Goal: Information Seeking & Learning: Learn about a topic

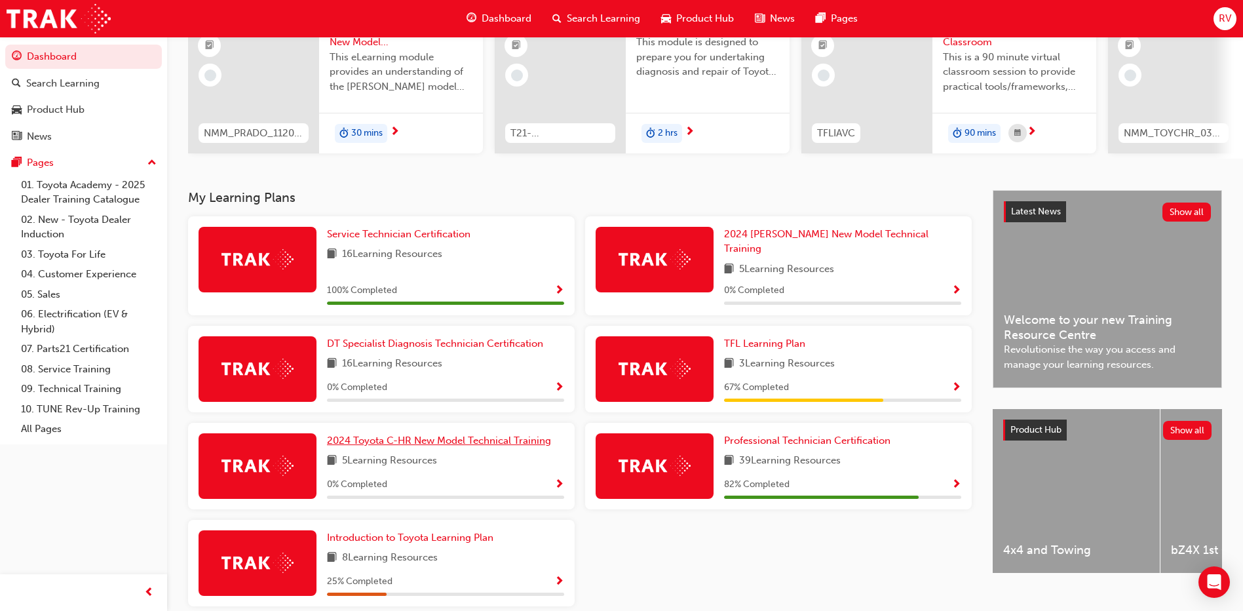
scroll to position [196, 0]
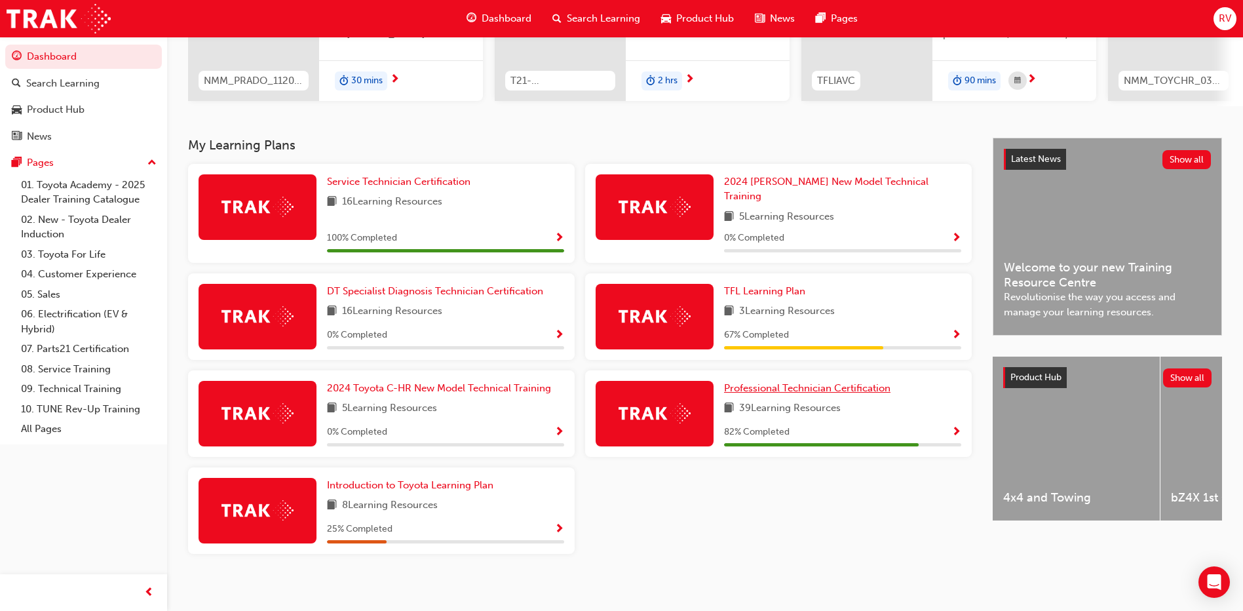
click at [842, 382] on span "Professional Technician Certification" at bounding box center [807, 388] width 166 height 12
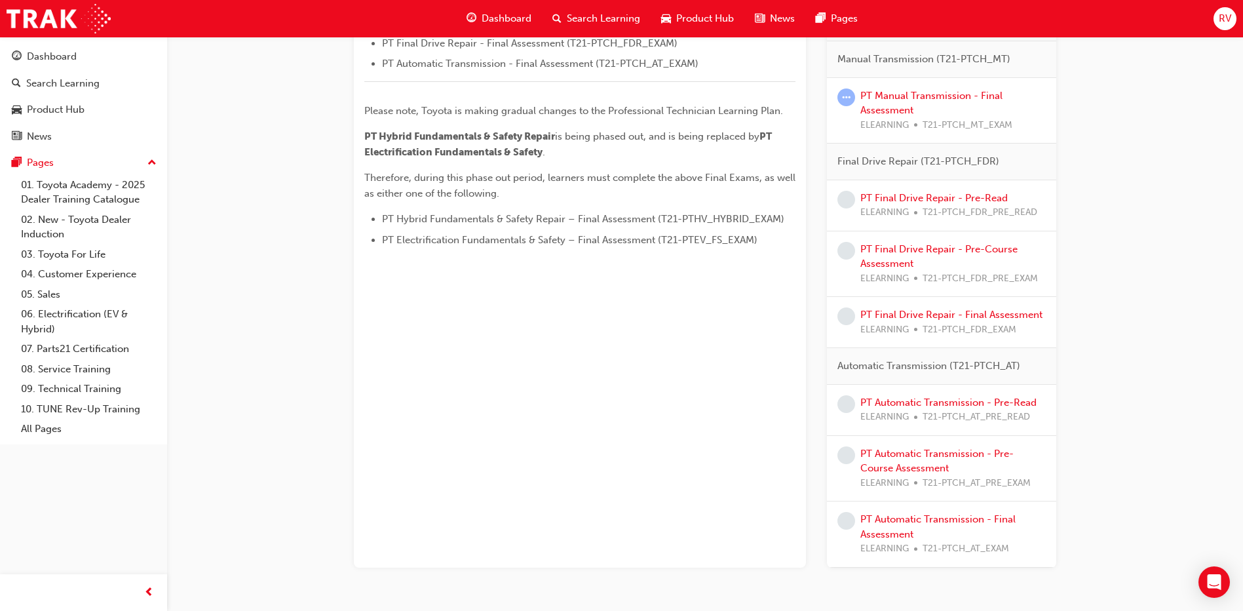
scroll to position [542, 0]
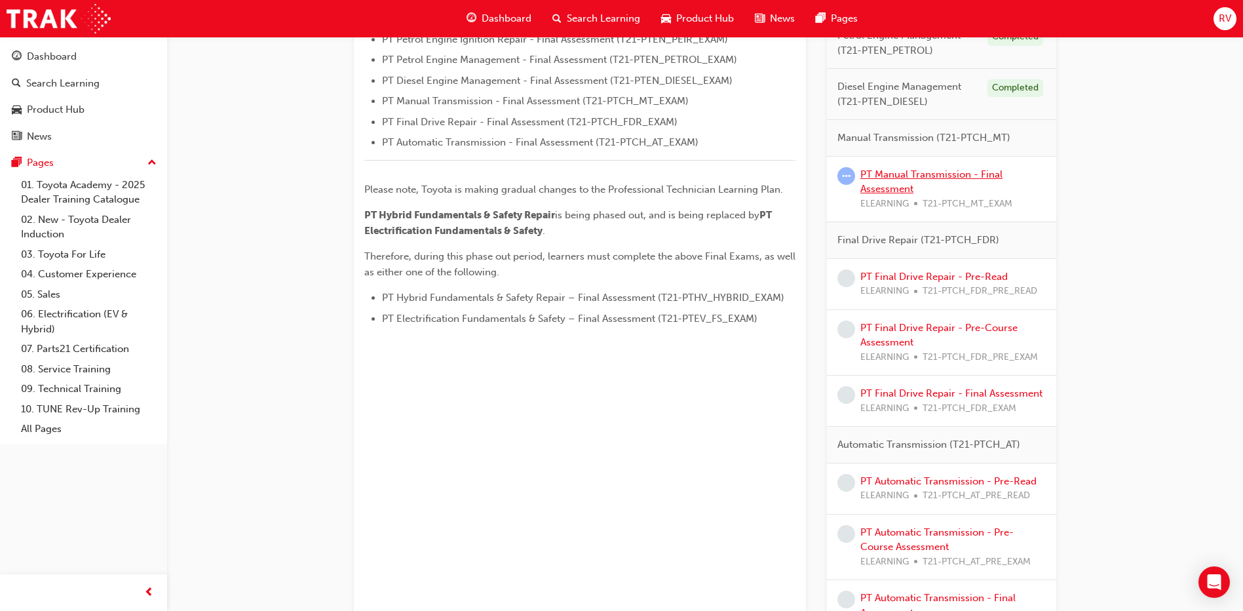
click at [930, 173] on link "PT Manual Transmission - Final Assessment" at bounding box center [931, 181] width 142 height 27
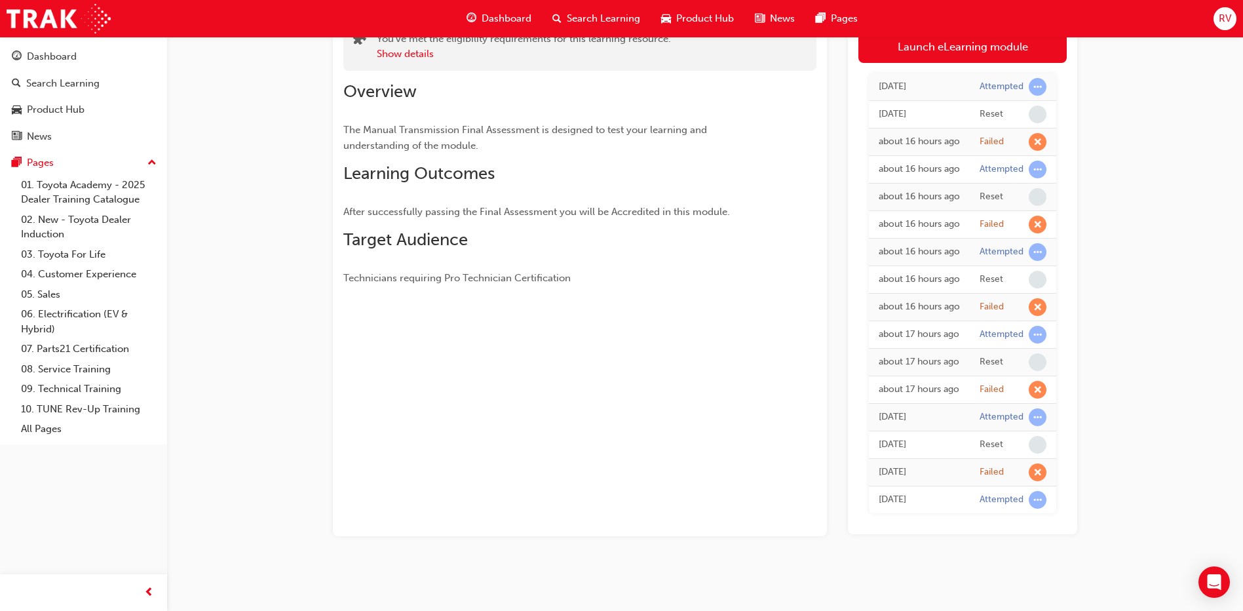
scroll to position [189, 0]
click at [514, 22] on span "Dashboard" at bounding box center [507, 18] width 50 height 15
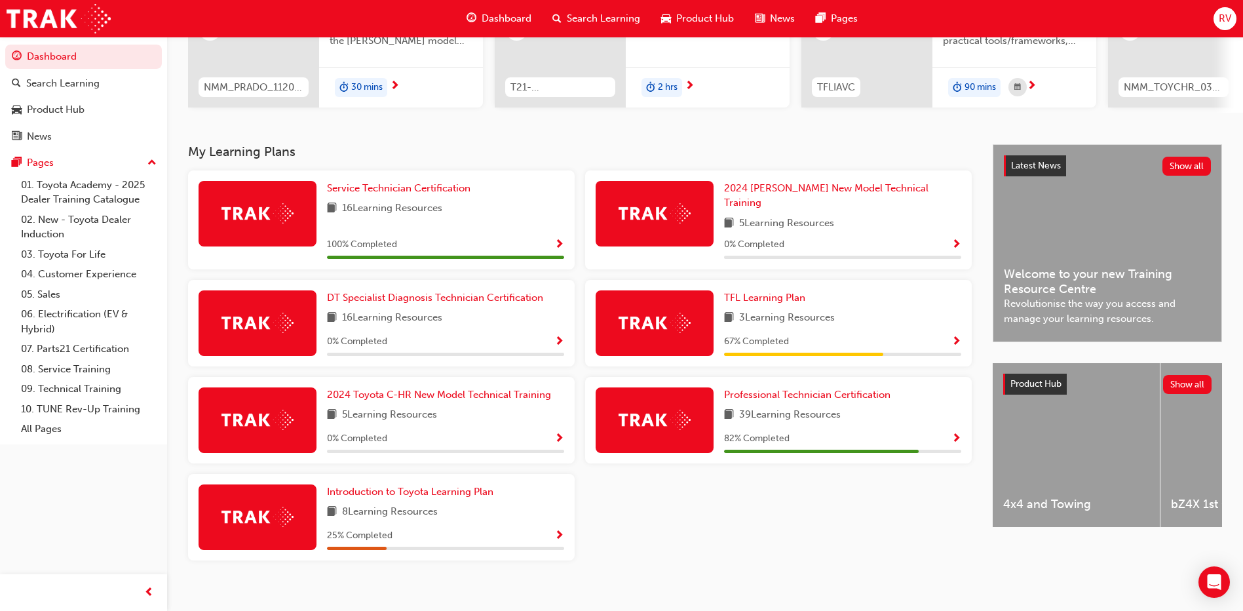
scroll to position [196, 0]
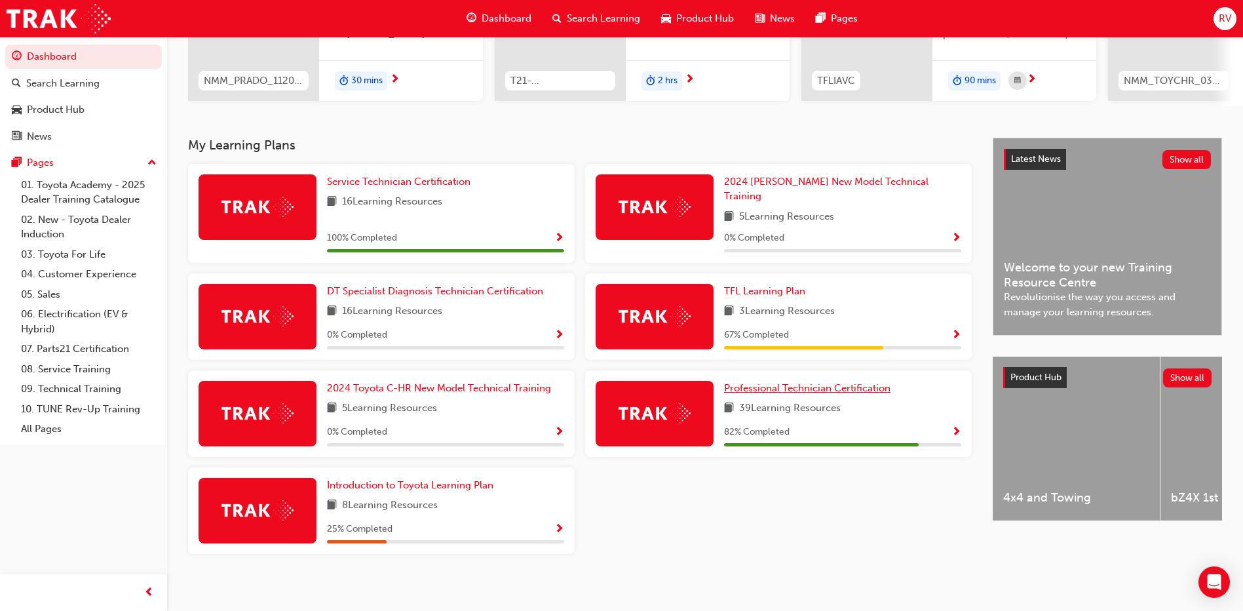
click at [770, 382] on span "Professional Technician Certification" at bounding box center [807, 388] width 166 height 12
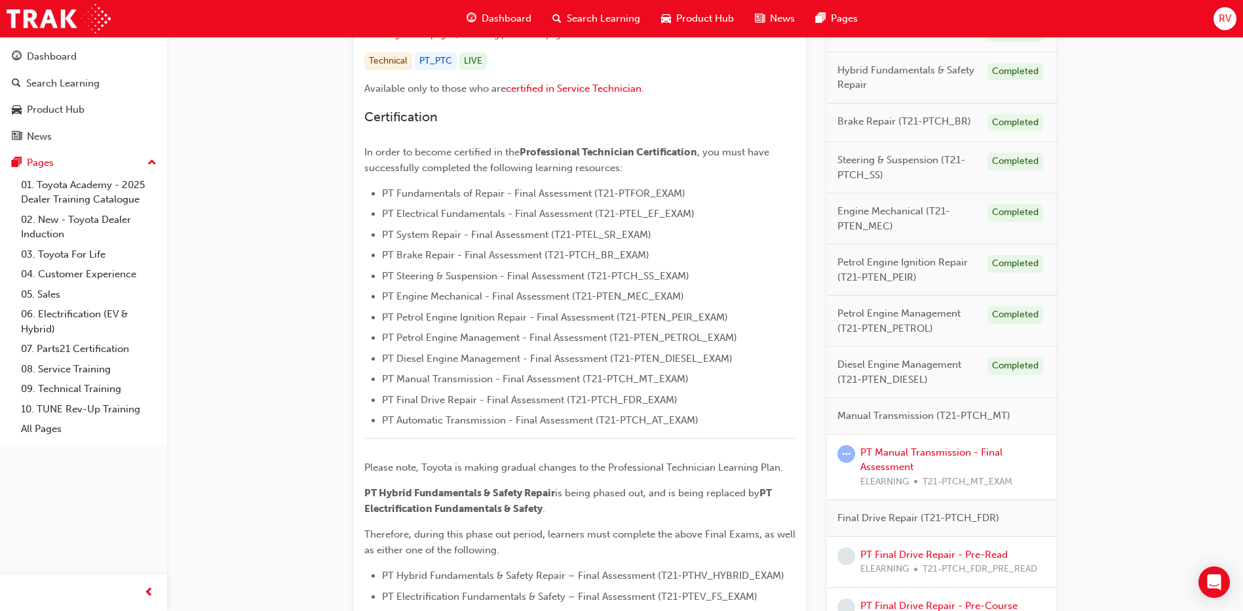
scroll to position [328, 0]
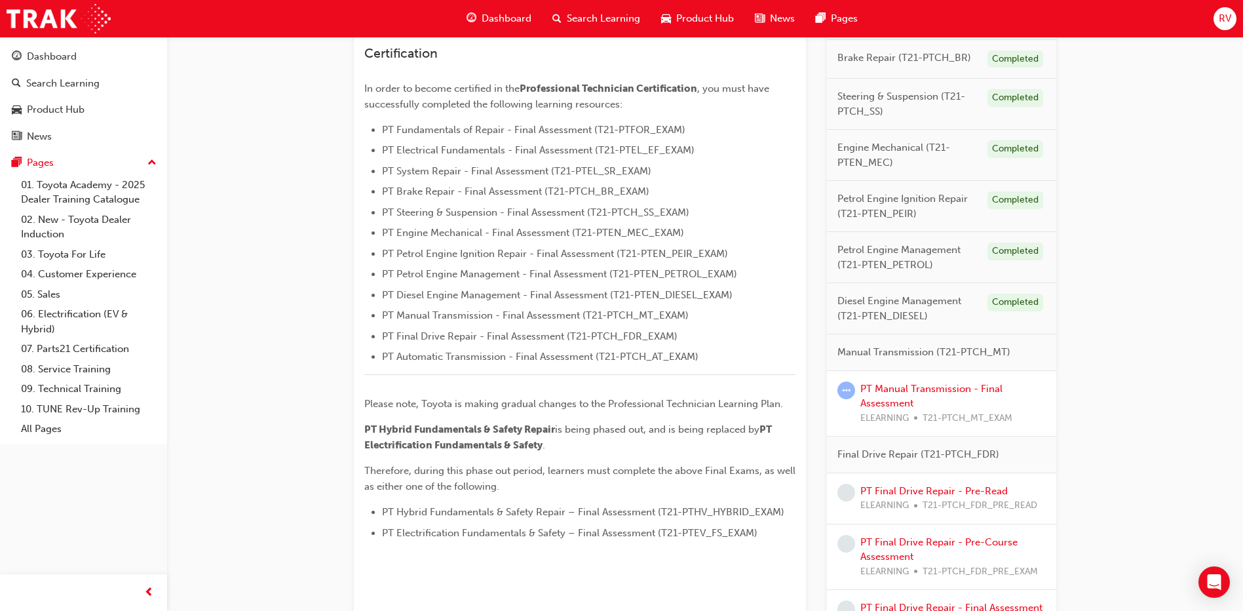
click at [913, 350] on span "Manual Transmission (T21-PTCH_MT)" at bounding box center [923, 352] width 173 height 15
click at [990, 360] on div "Manual Transmission (T21-PTCH_MT)" at bounding box center [941, 352] width 229 height 37
click at [995, 356] on span "Manual Transmission (T21-PTCH_MT)" at bounding box center [923, 352] width 173 height 15
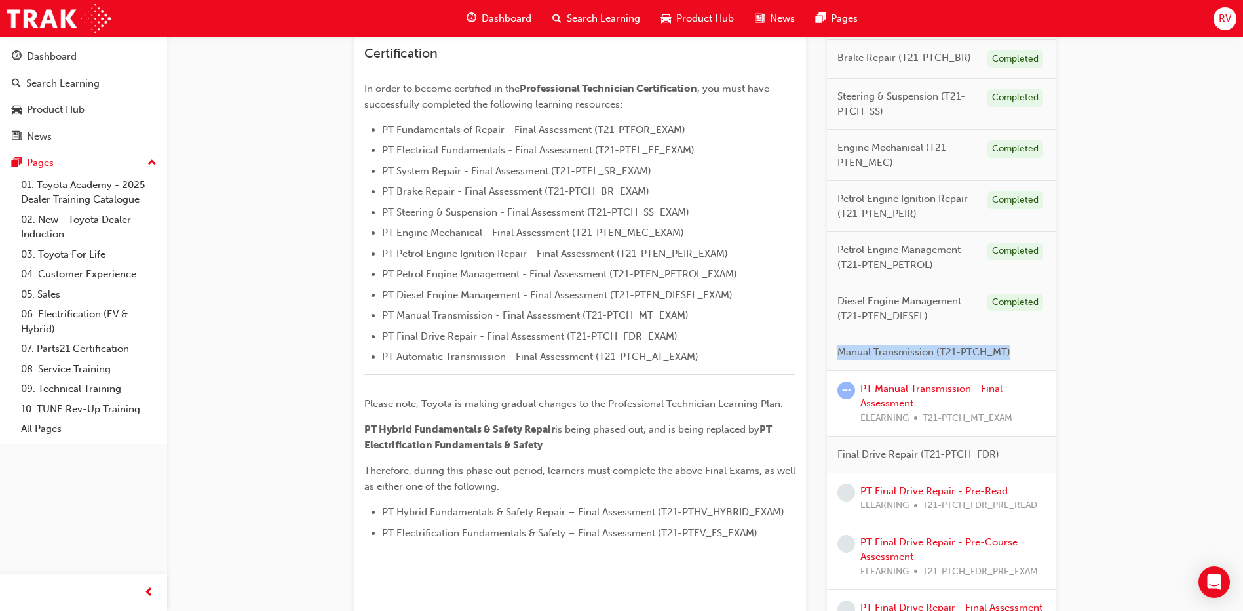
click at [1071, 361] on div "Professional Technician Certification Learning search page Learning plan detail…" at bounding box center [705, 322] width 744 height 1162
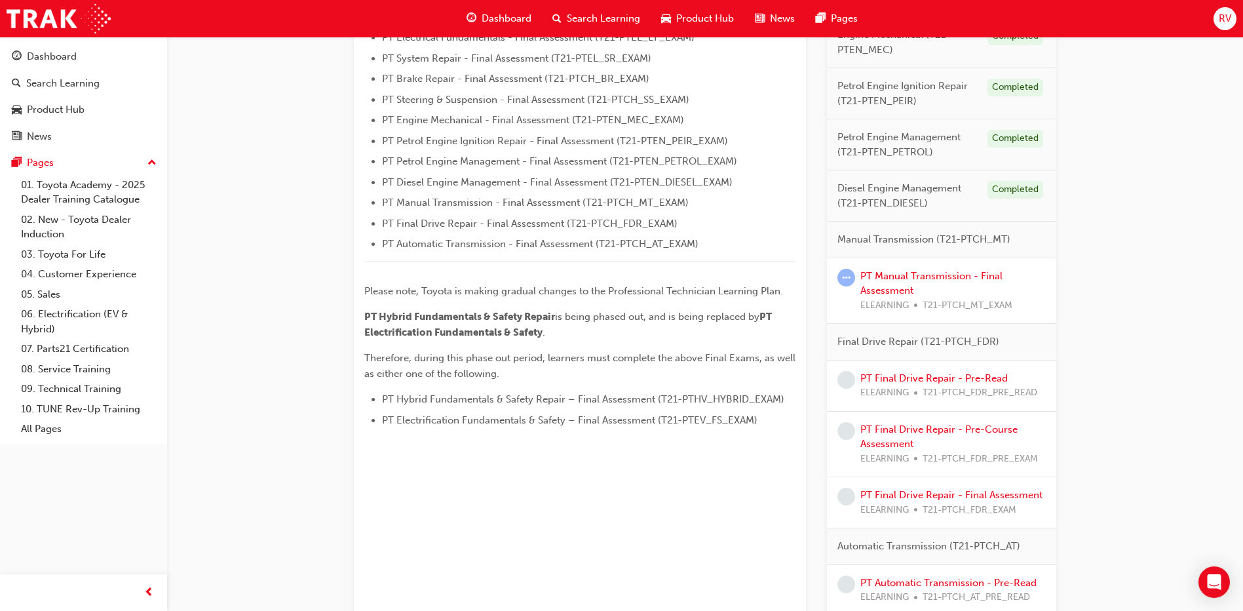
scroll to position [411, 0]
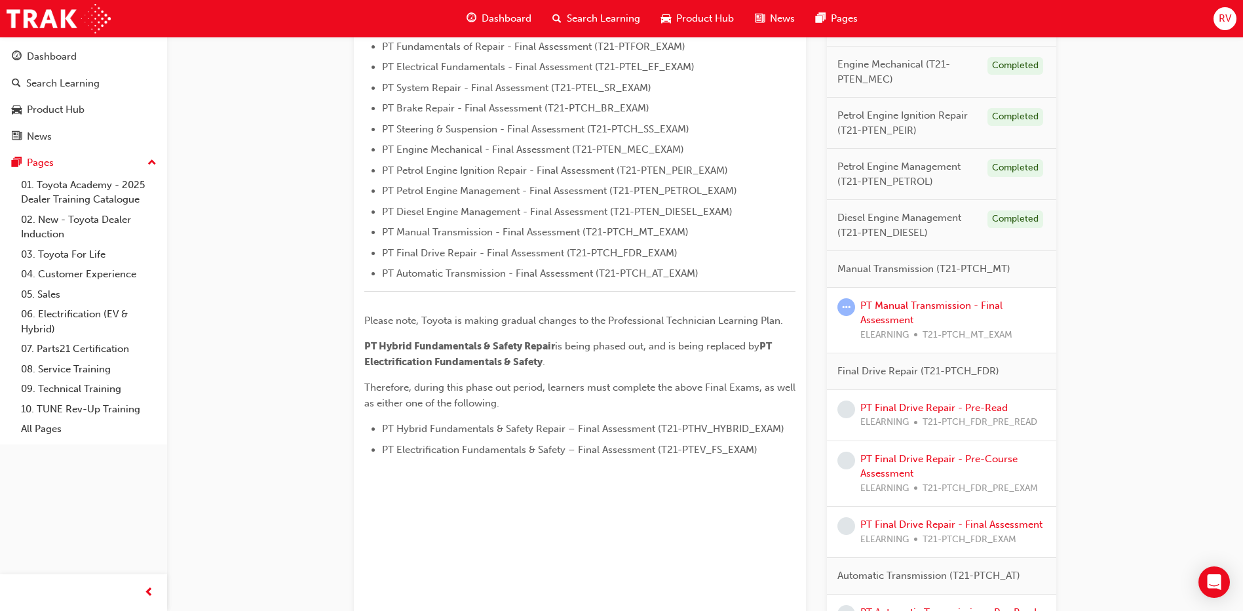
click at [889, 268] on span "Manual Transmission (T21-PTCH_MT)" at bounding box center [923, 268] width 173 height 15
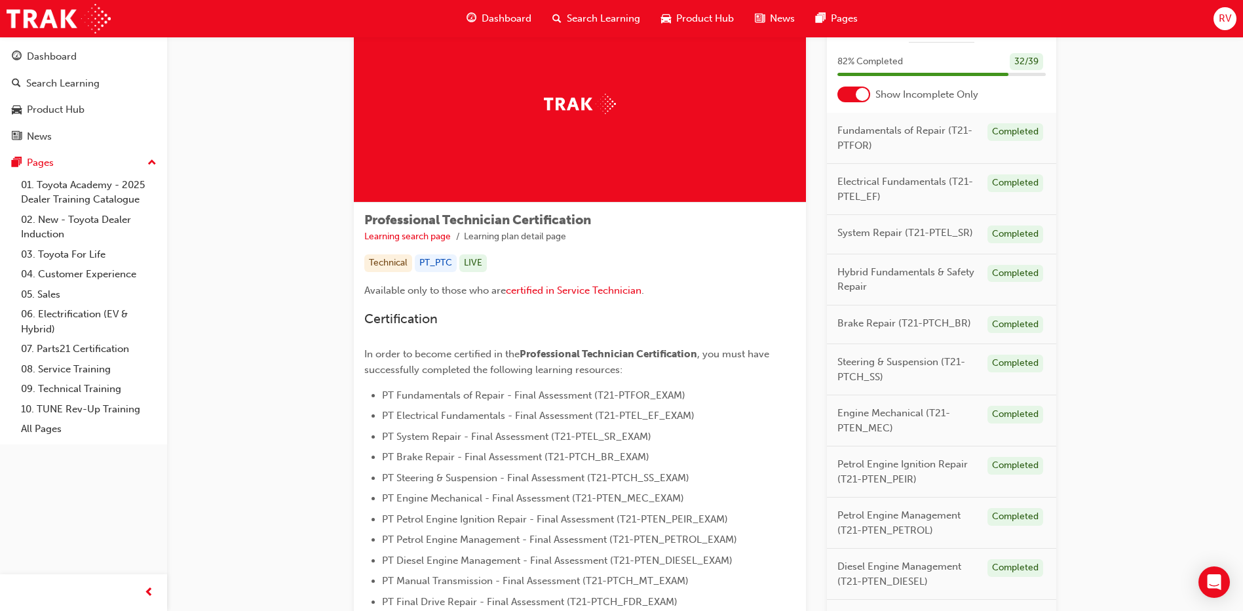
scroll to position [18, 0]
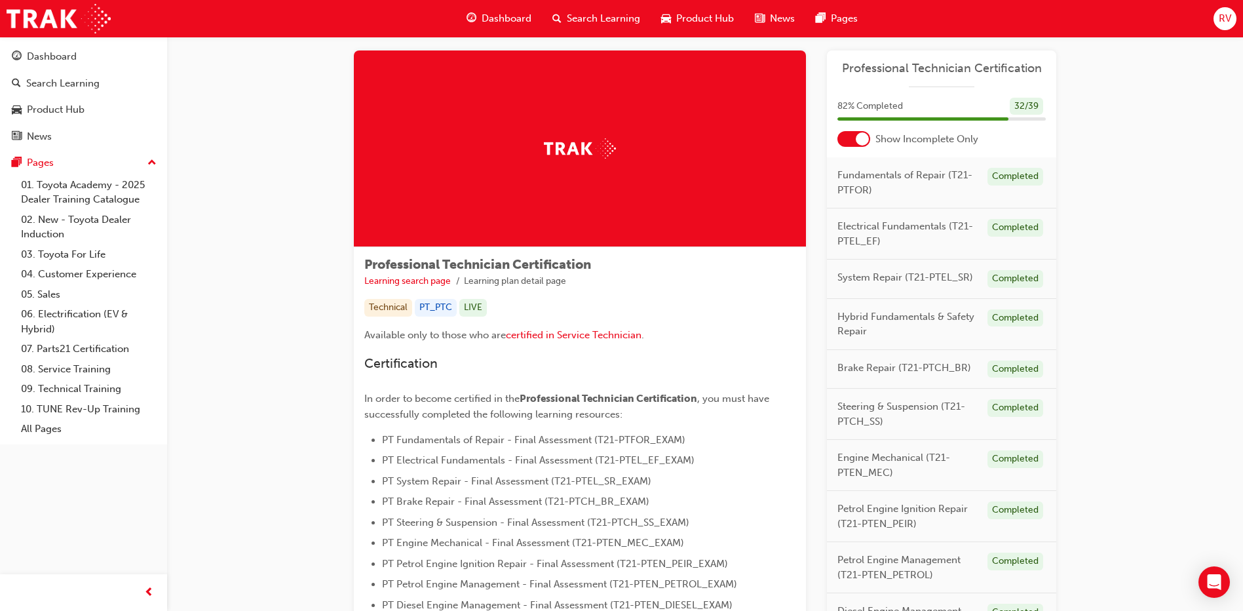
click at [909, 178] on span "Fundamentals of Repair (T21-PTFOR)" at bounding box center [907, 182] width 140 height 29
click at [966, 170] on span "Fundamentals of Repair (T21-PTFOR)" at bounding box center [907, 182] width 140 height 29
click at [864, 139] on div at bounding box center [862, 138] width 13 height 13
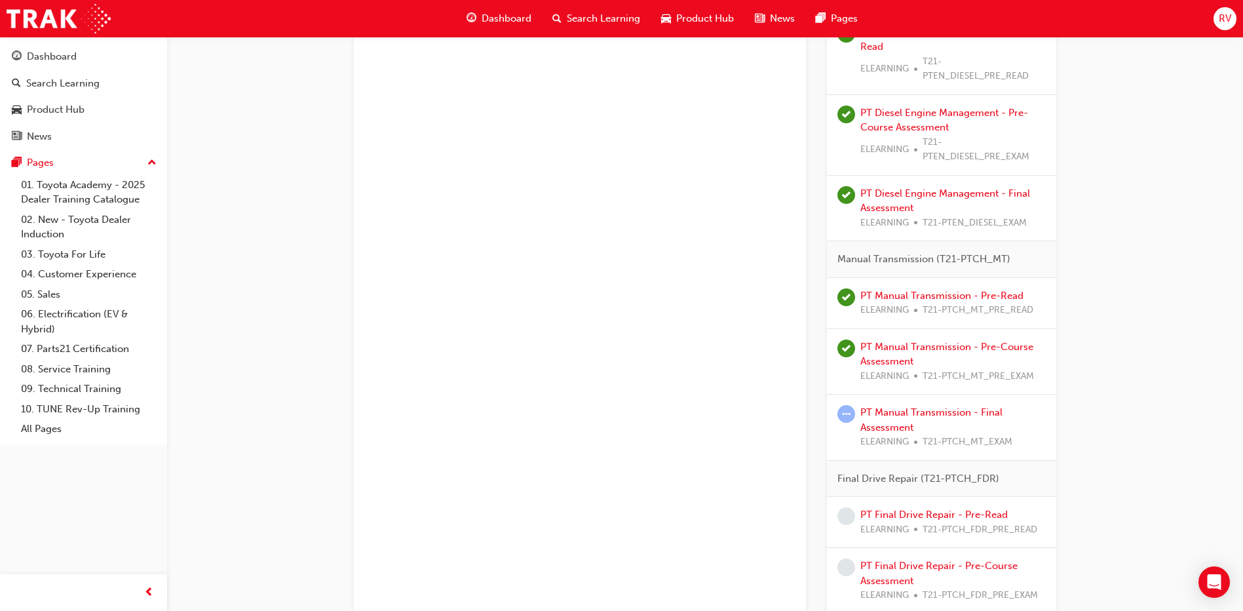
scroll to position [2508, 0]
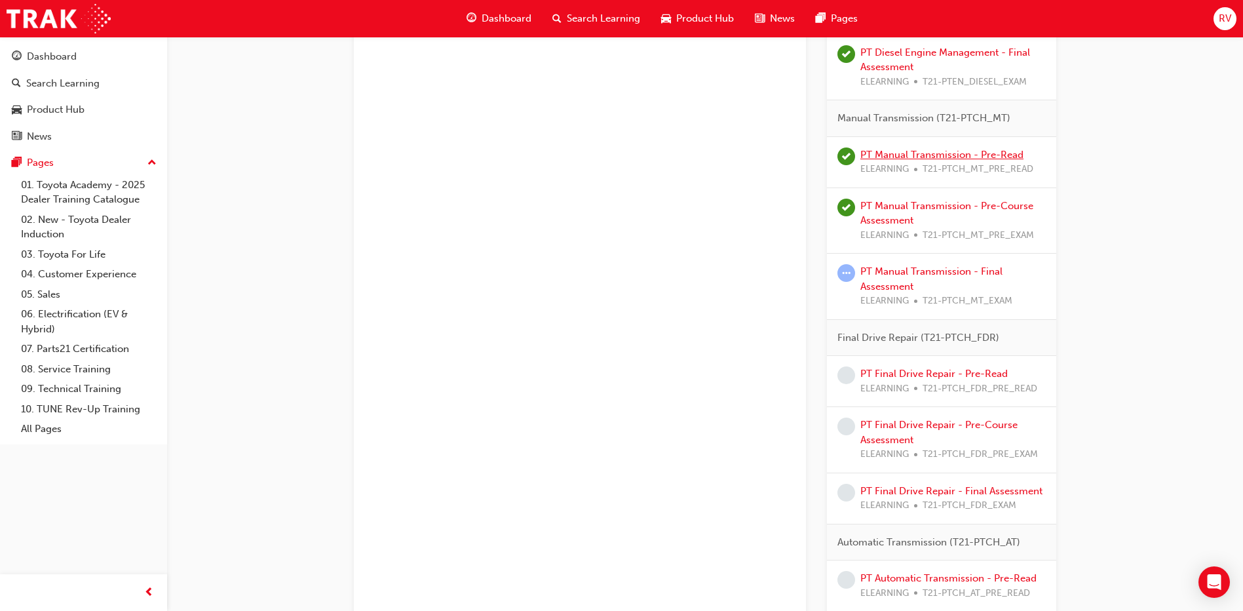
click at [928, 155] on link "PT Manual Transmission - Pre-Read" at bounding box center [941, 155] width 163 height 12
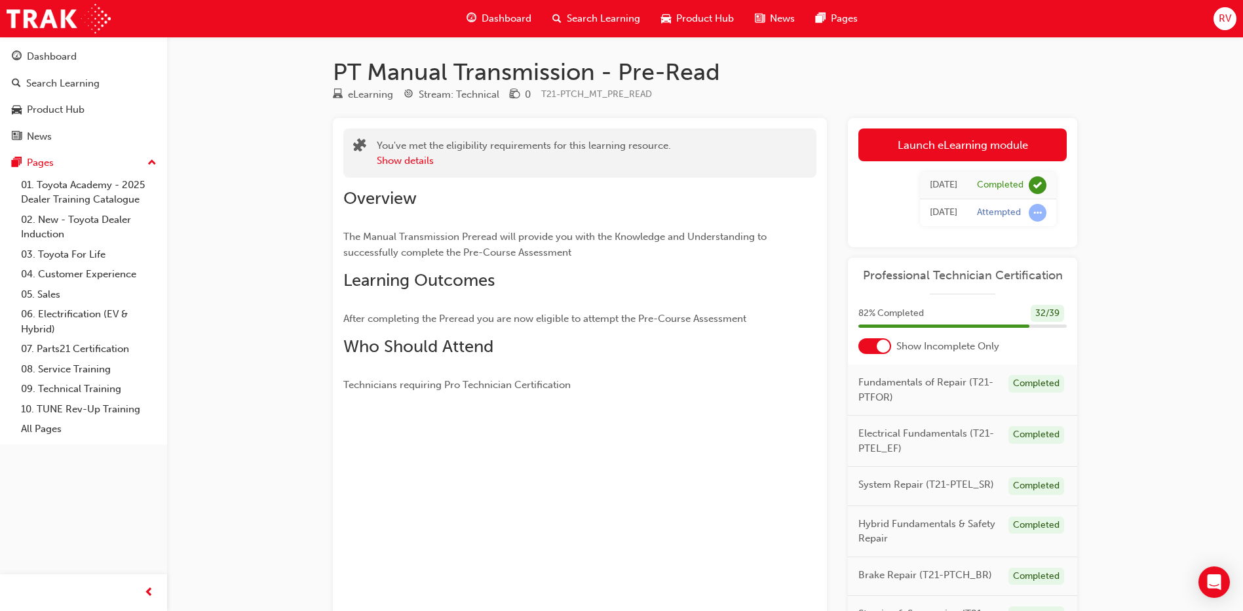
click at [928, 155] on link "Launch eLearning module" at bounding box center [962, 144] width 208 height 33
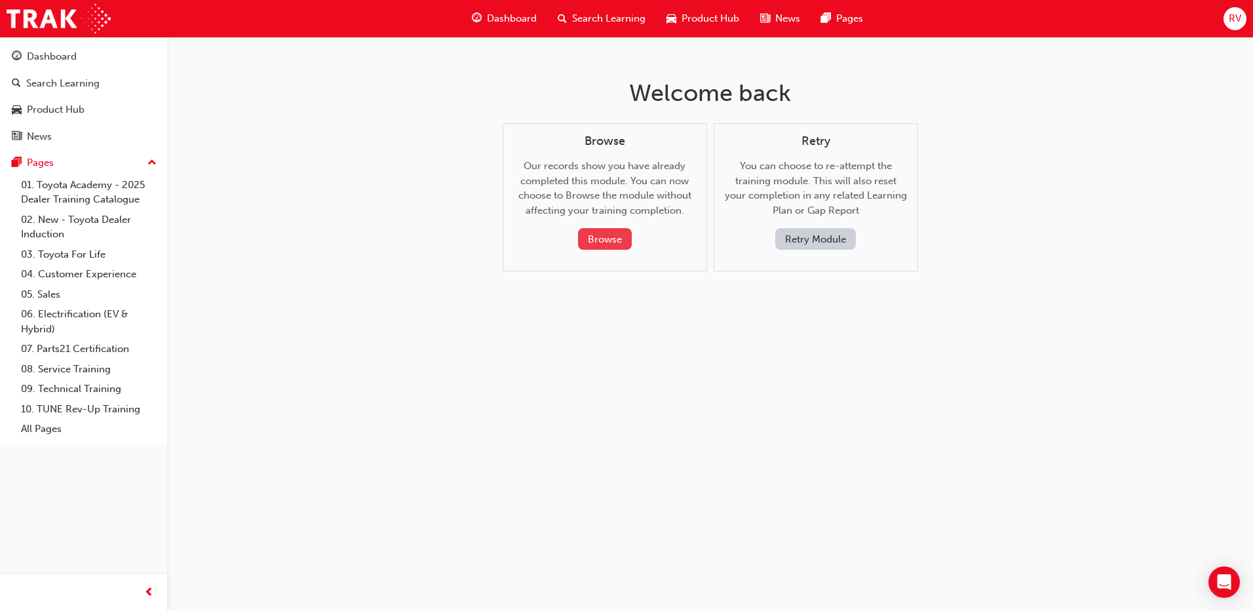
click at [619, 246] on button "Browse" at bounding box center [605, 239] width 54 height 22
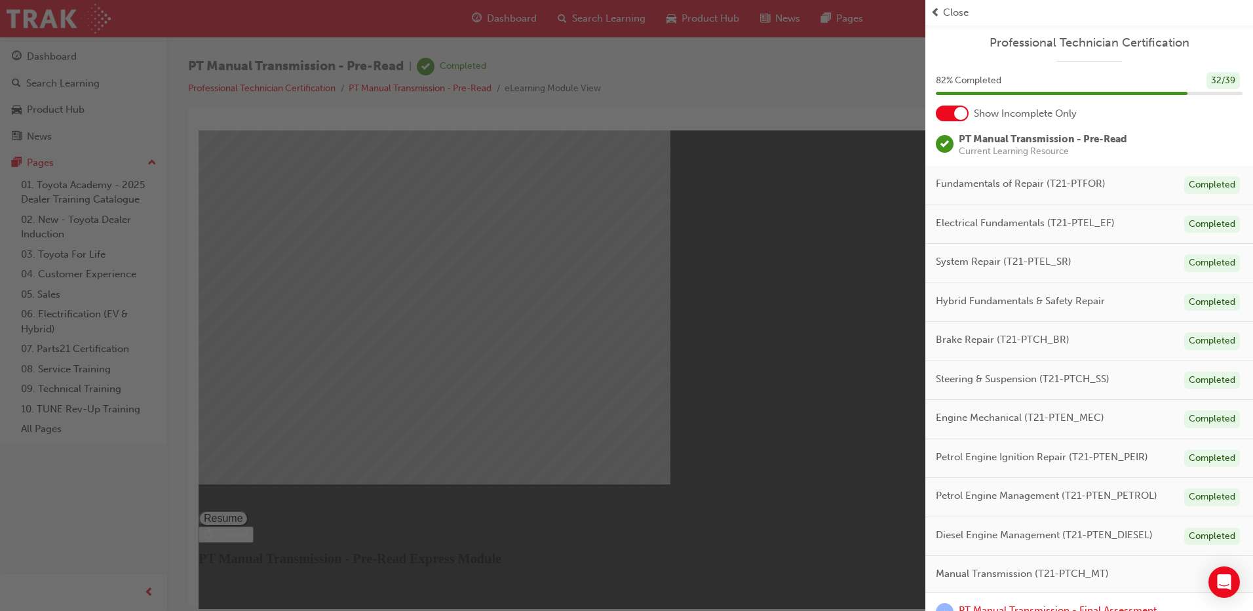
click at [683, 385] on div "button" at bounding box center [462, 305] width 925 height 611
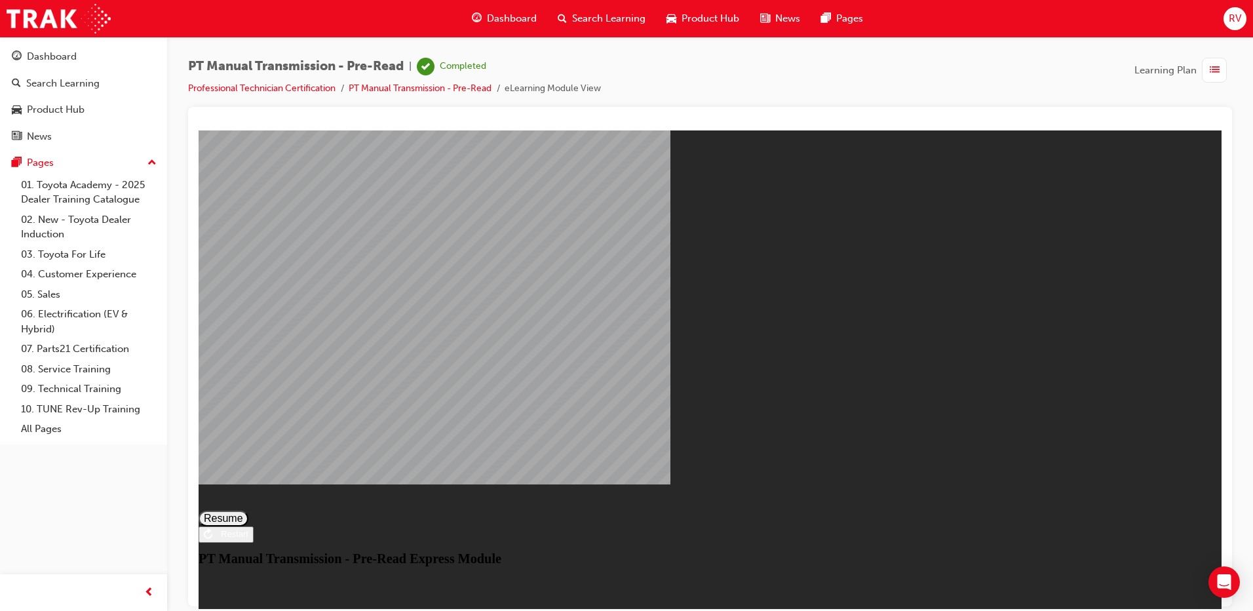
click at [248, 510] on button "Resume" at bounding box center [224, 518] width 50 height 16
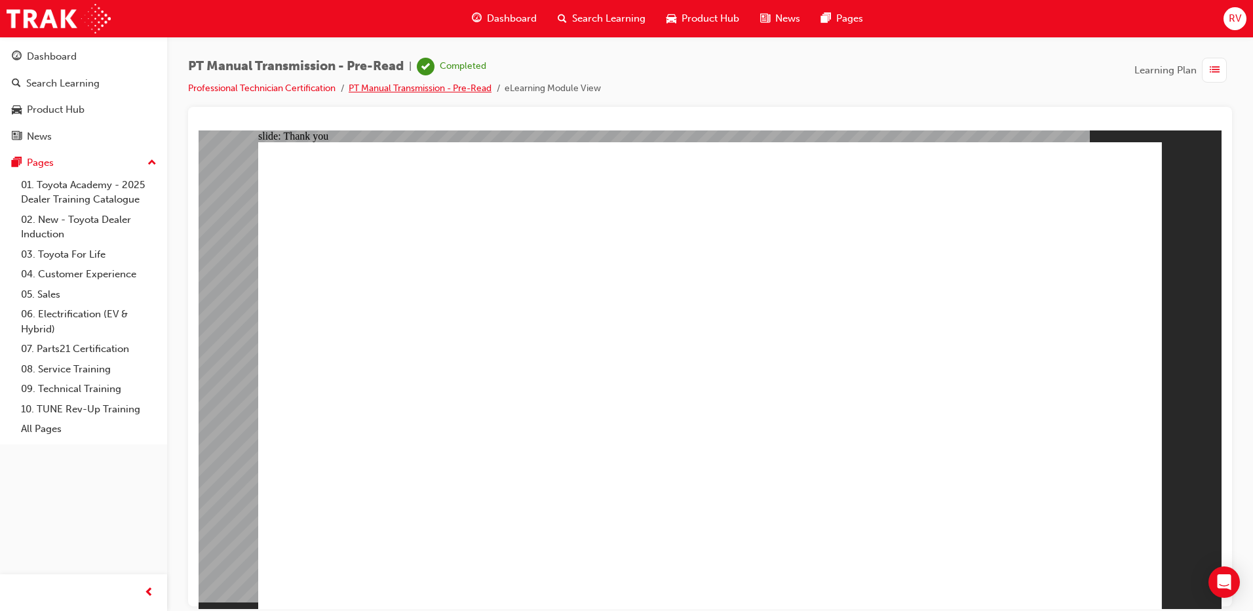
click at [461, 86] on link "PT Manual Transmission - Pre-Read" at bounding box center [420, 88] width 143 height 11
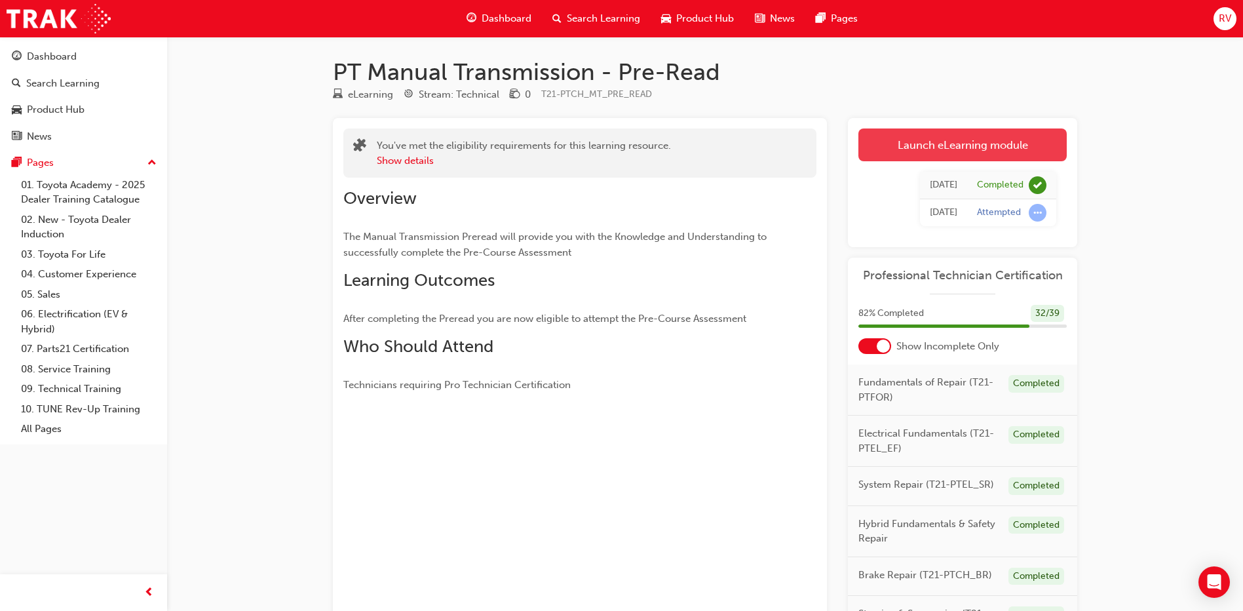
click at [949, 132] on link "Launch eLearning module" at bounding box center [962, 144] width 208 height 33
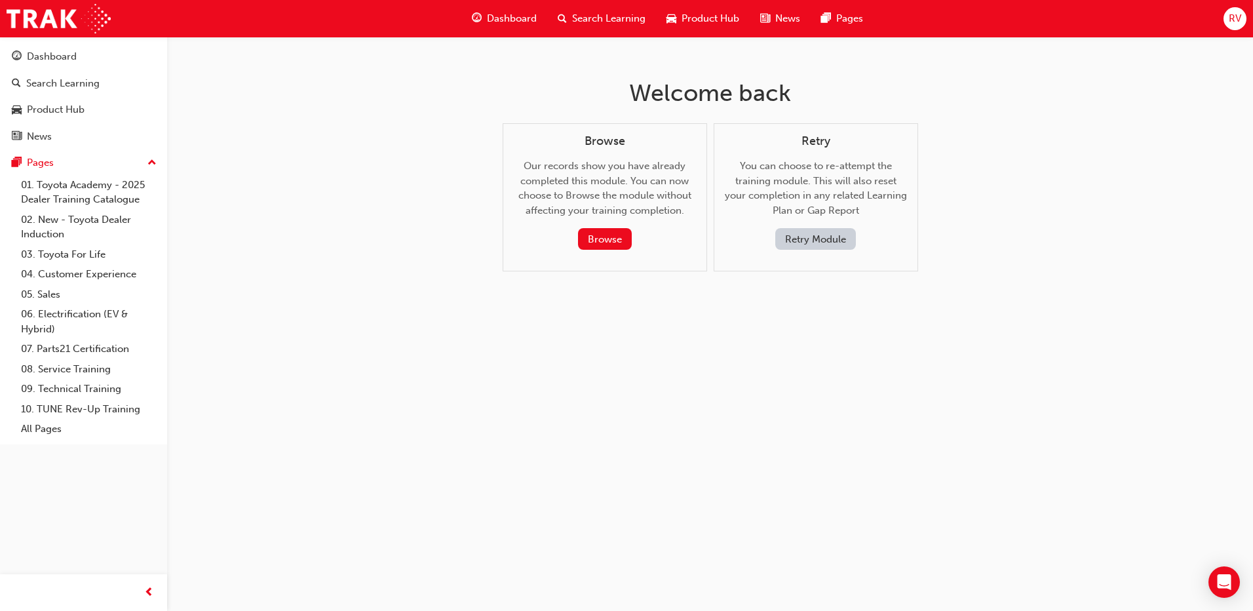
click at [826, 249] on button "Retry Module" at bounding box center [815, 239] width 81 height 22
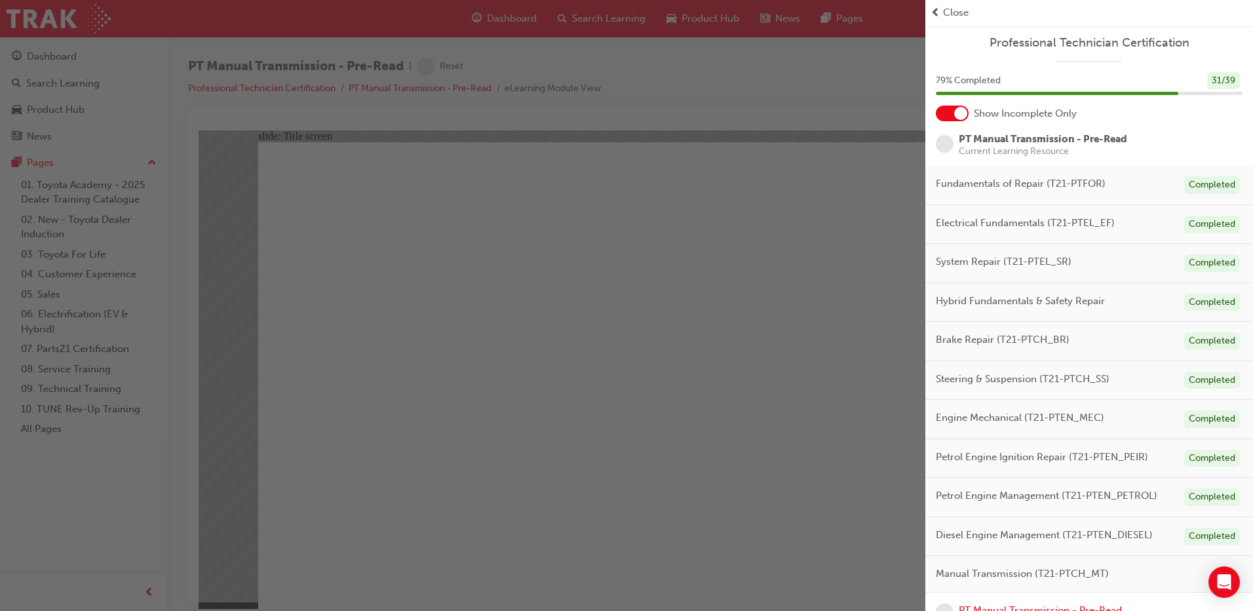
click at [801, 172] on div "button" at bounding box center [462, 305] width 925 height 611
click at [857, 226] on div "button" at bounding box center [462, 305] width 925 height 611
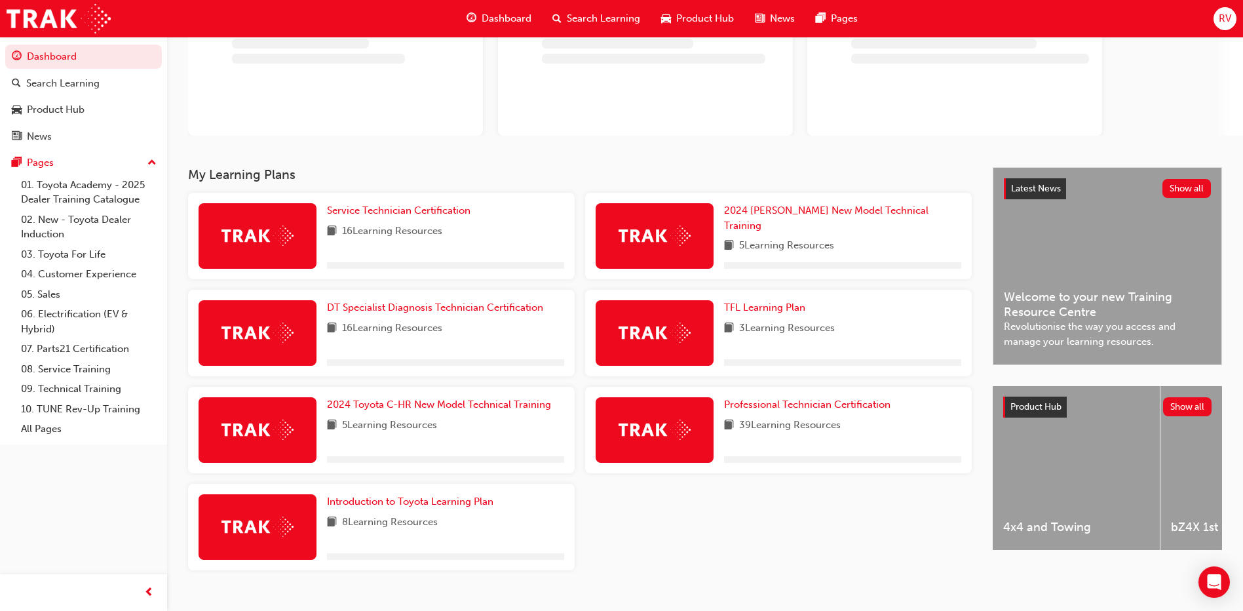
scroll to position [143, 0]
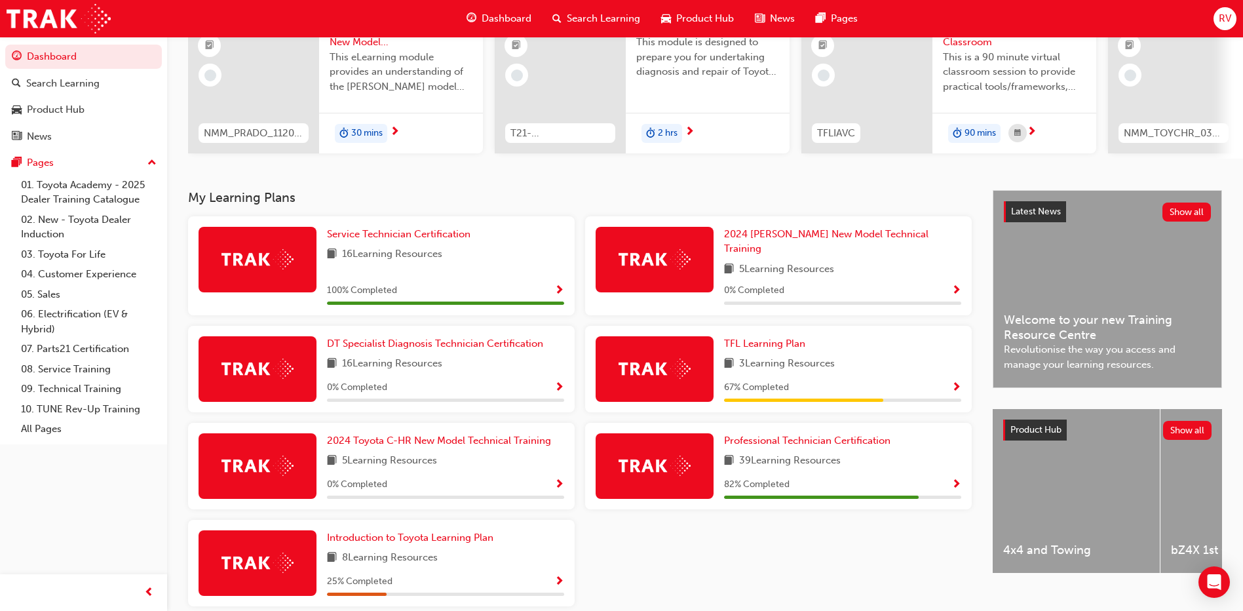
click at [696, 466] on div at bounding box center [655, 466] width 118 height 66
click at [801, 434] on span "Professional Technician Certification" at bounding box center [807, 440] width 166 height 12
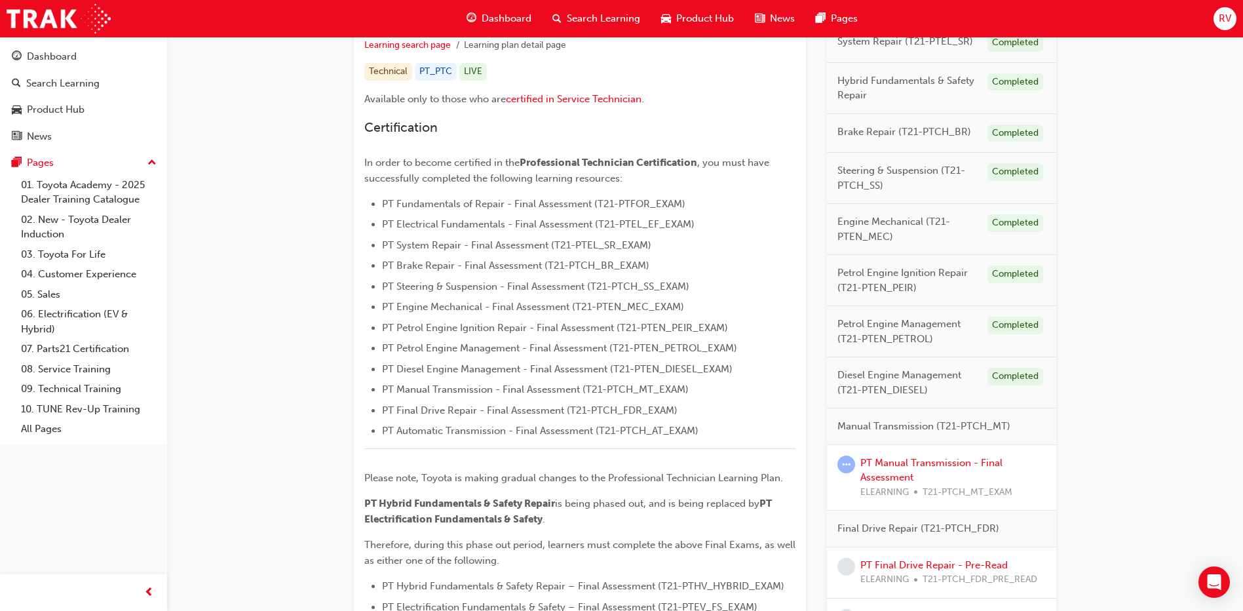
scroll to position [262, 0]
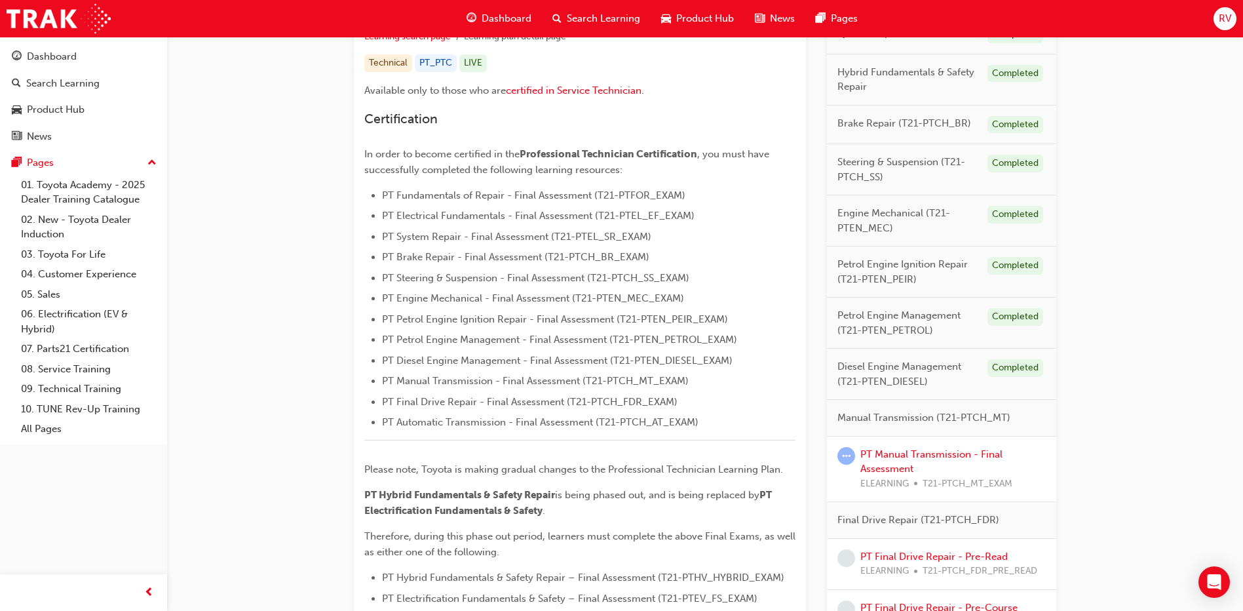
click at [898, 420] on span "Manual Transmission (T21-PTCH_MT)" at bounding box center [923, 417] width 173 height 15
click at [949, 417] on span "Manual Transmission (T21-PTCH_MT)" at bounding box center [923, 417] width 173 height 15
click at [1080, 402] on div "Professional Technician Certification Learning search page Learning plan detail…" at bounding box center [705, 382] width 786 height 1214
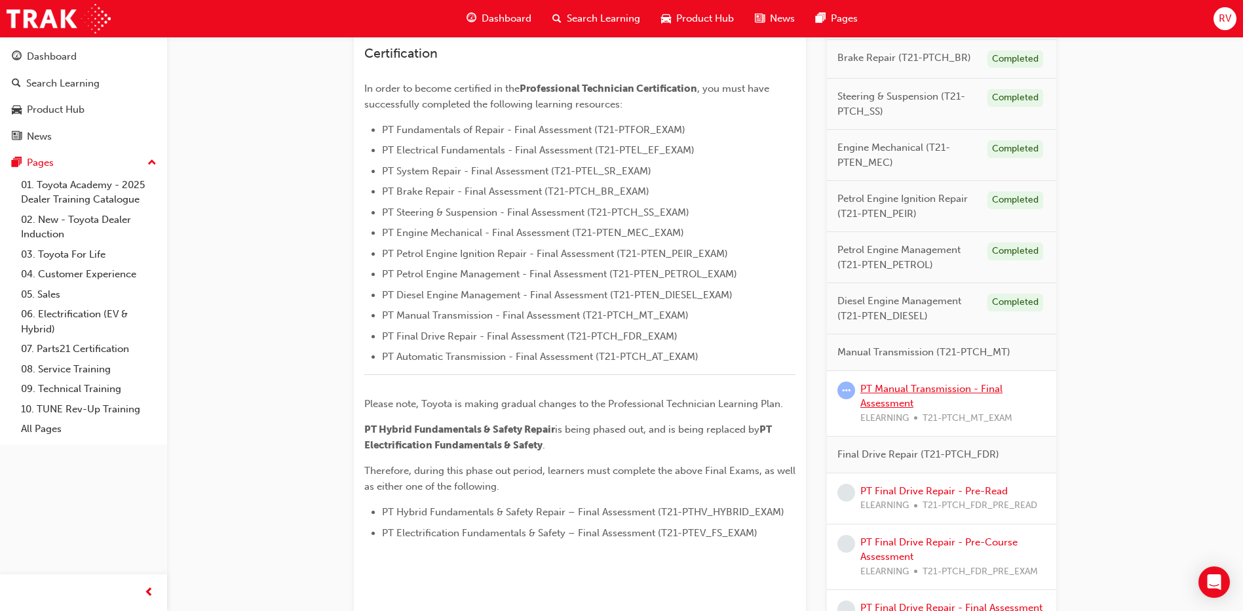
click at [947, 392] on link "PT Manual Transmission - Final Assessment" at bounding box center [931, 396] width 142 height 27
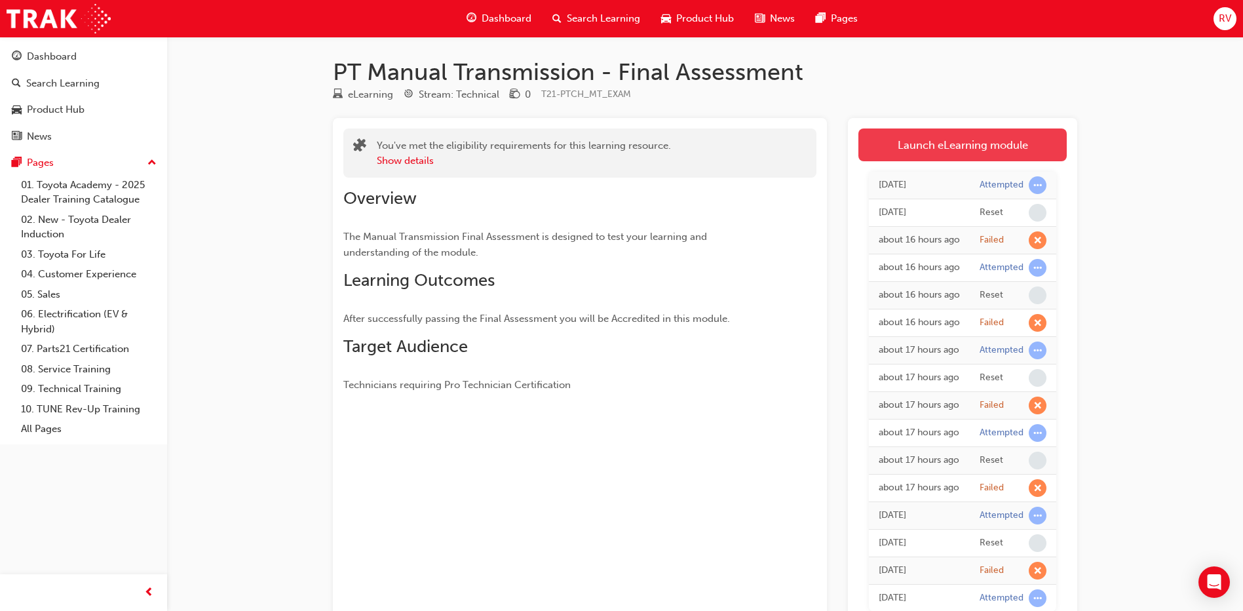
click at [961, 153] on link "Launch eLearning module" at bounding box center [962, 144] width 208 height 33
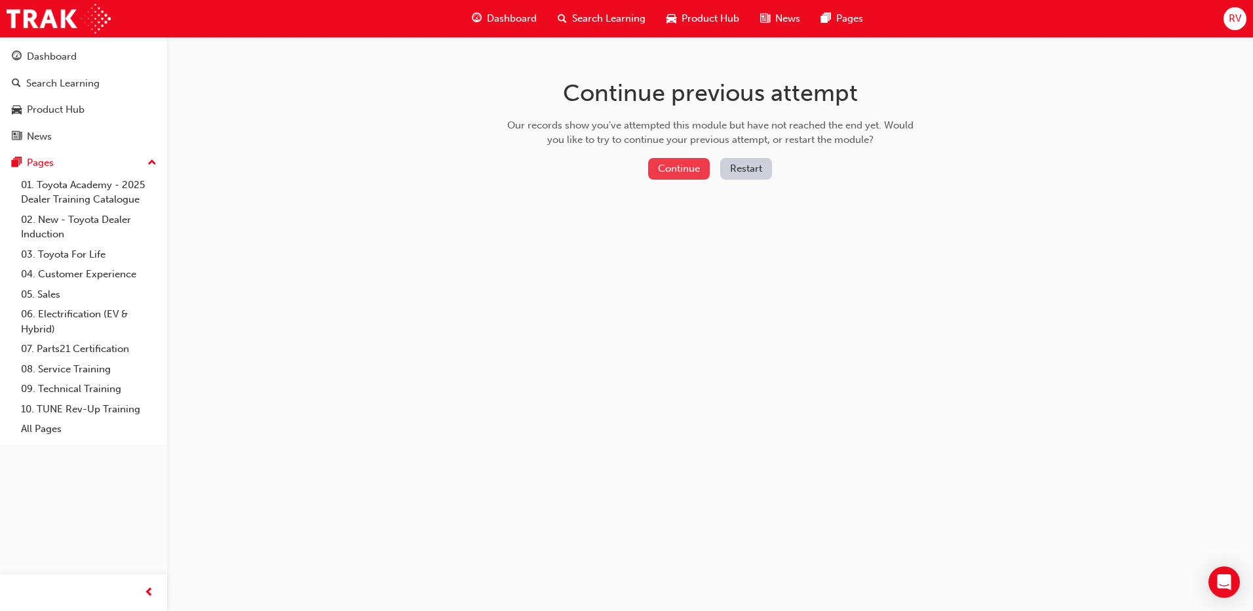
click at [695, 174] on button "Continue" at bounding box center [679, 169] width 62 height 22
